Goal: Information Seeking & Learning: Learn about a topic

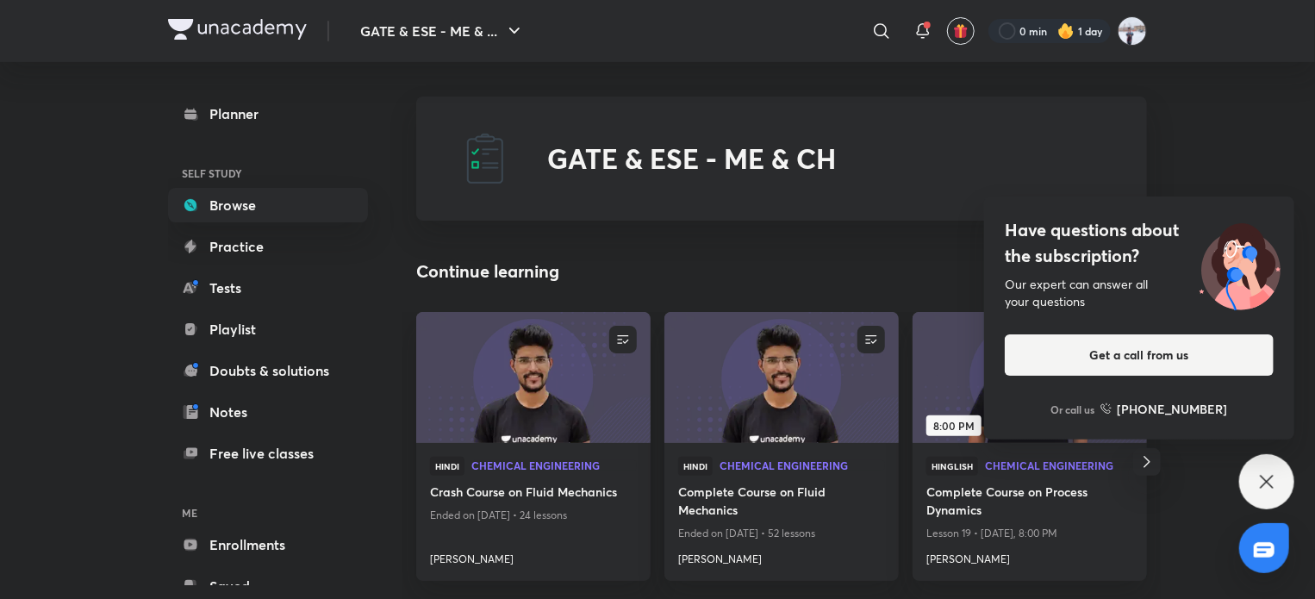
click at [1262, 483] on icon at bounding box center [1266, 481] width 21 height 21
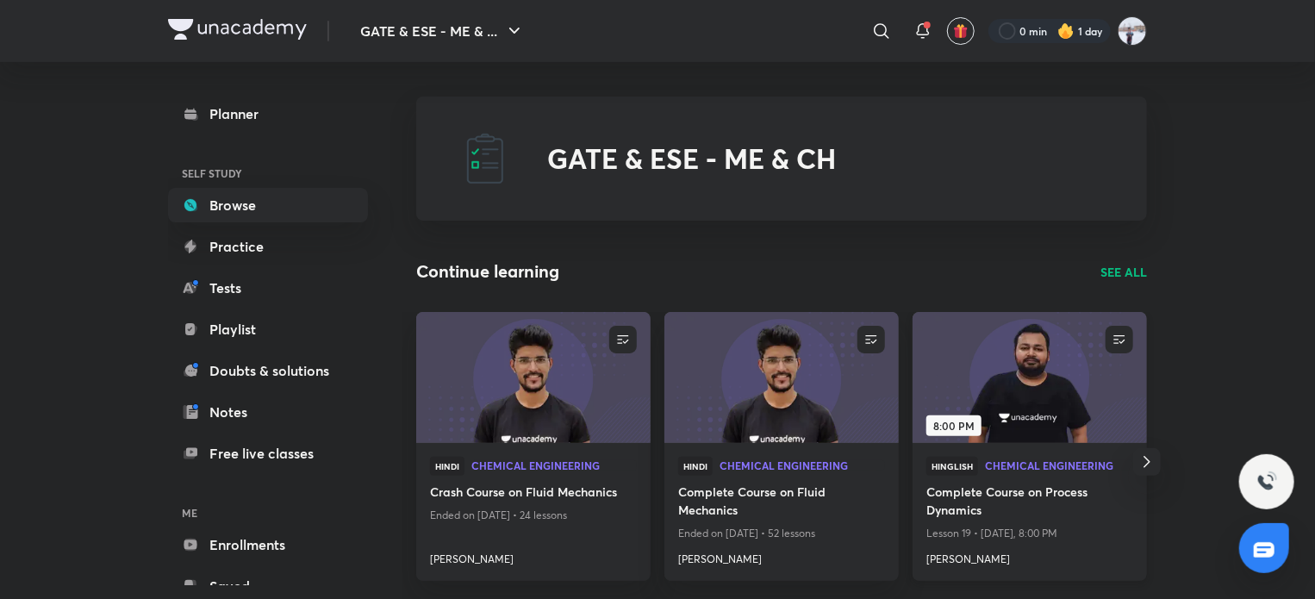
click at [1008, 378] on img at bounding box center [1029, 377] width 239 height 134
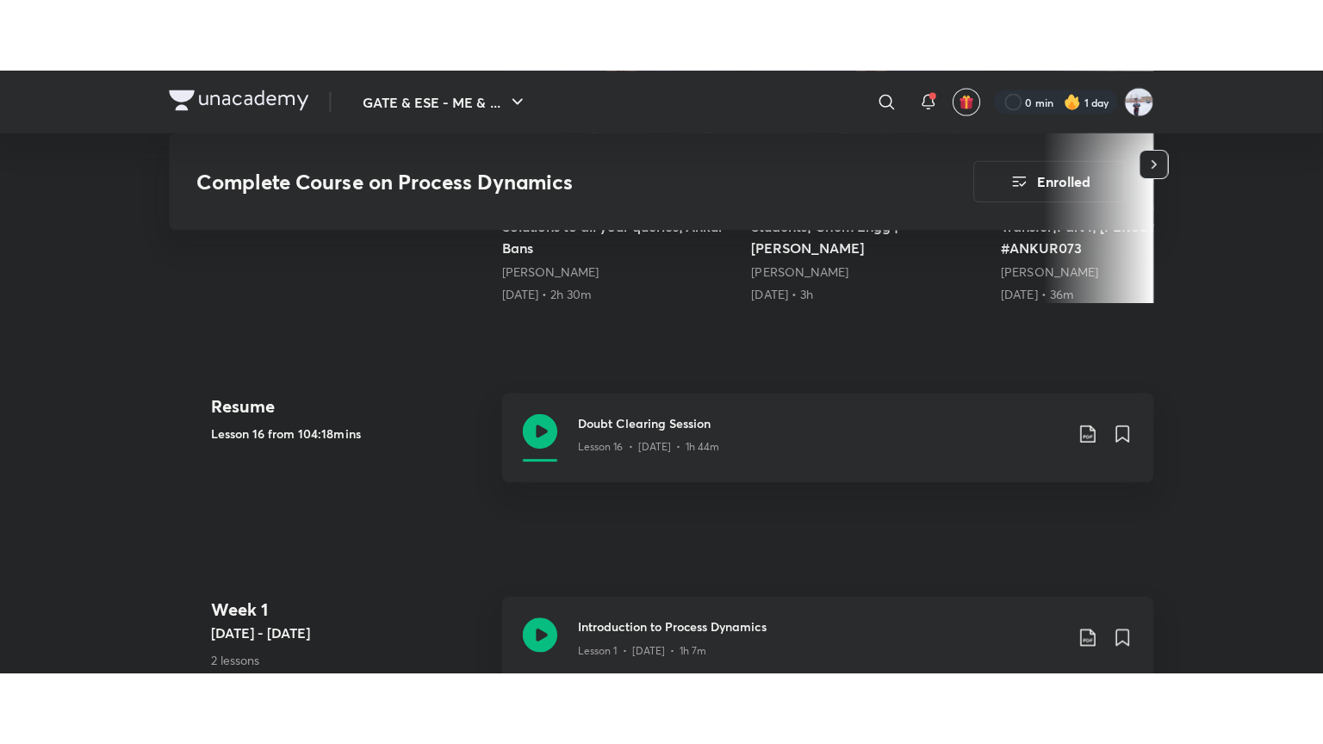
scroll to position [603, 0]
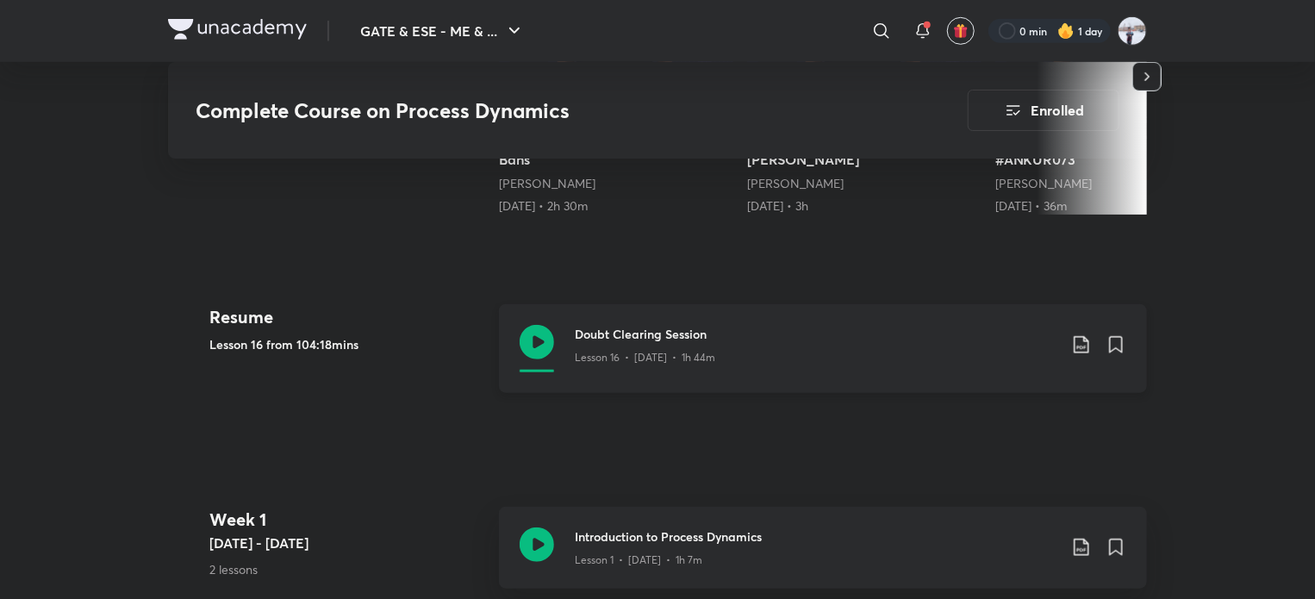
click at [839, 358] on div "Lesson 16 • [DATE] • 1h 44m" at bounding box center [816, 354] width 482 height 22
